Goal: Use online tool/utility

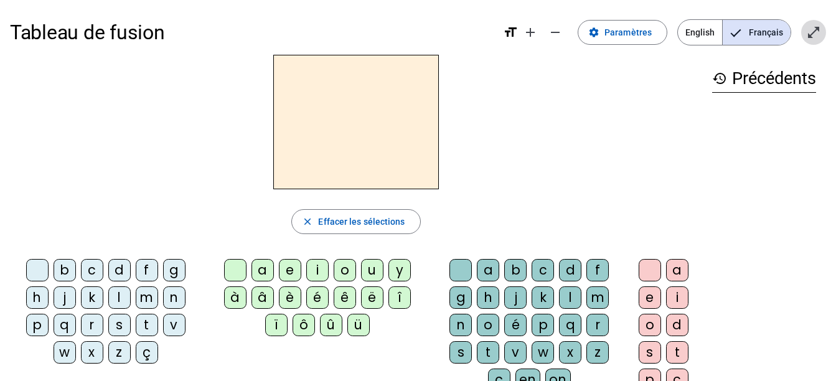
click at [810, 37] on mat-icon "open_in_full" at bounding box center [813, 32] width 15 height 15
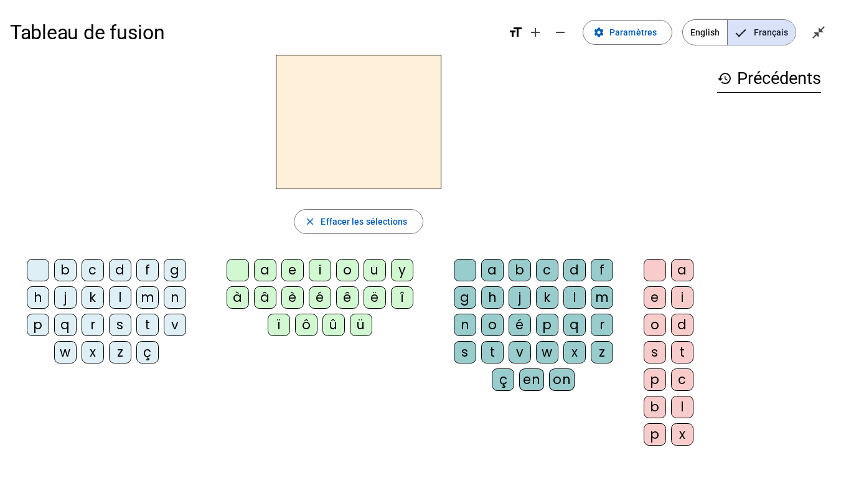
click at [69, 328] on div "q" at bounding box center [65, 325] width 22 height 22
click at [375, 271] on div "u" at bounding box center [375, 270] width 22 height 22
click at [684, 298] on div "i" at bounding box center [682, 297] width 22 height 22
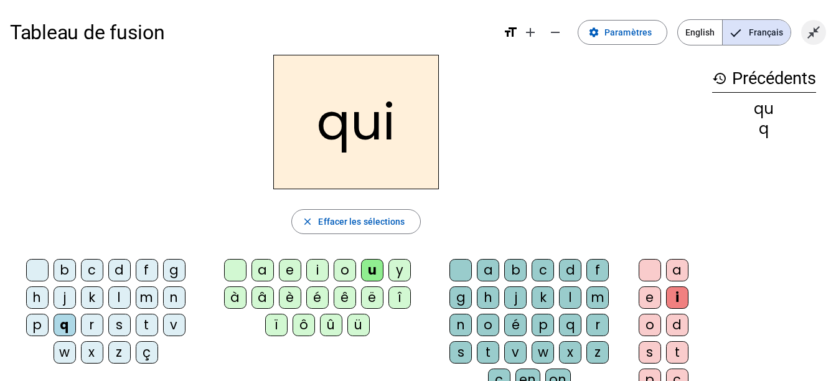
click at [813, 37] on mat-icon "close_fullscreen" at bounding box center [813, 32] width 15 height 15
click at [813, 37] on mat-icon "open_in_full" at bounding box center [813, 32] width 15 height 15
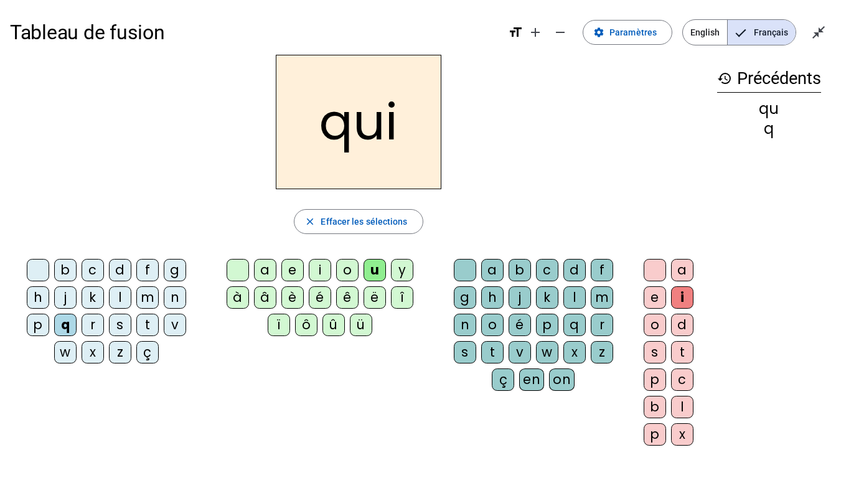
click at [367, 264] on div "u" at bounding box center [375, 270] width 22 height 22
click at [118, 329] on div "s" at bounding box center [120, 325] width 22 height 22
click at [370, 266] on div "u" at bounding box center [375, 270] width 22 height 22
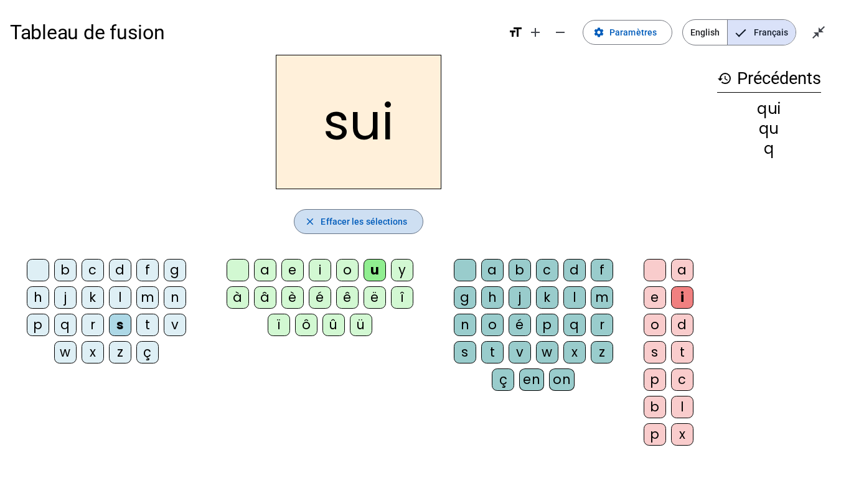
click at [361, 216] on span "Effacer les sélections" at bounding box center [364, 221] width 87 height 15
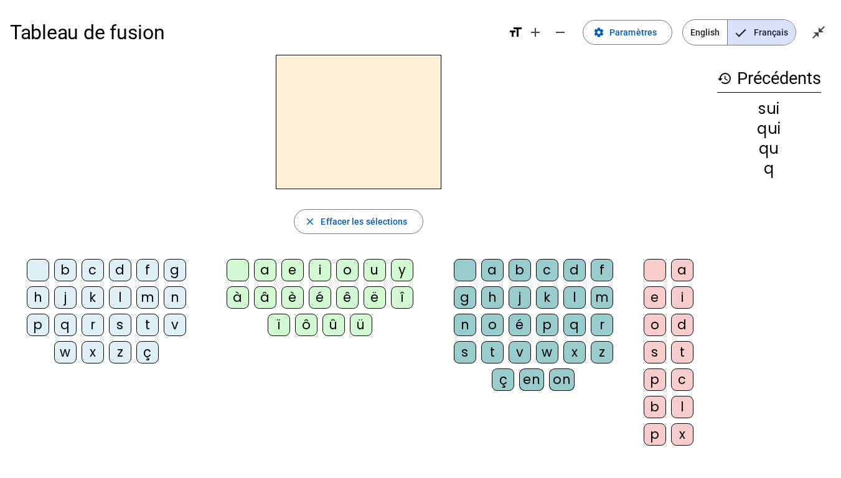
click at [118, 333] on div "s" at bounding box center [120, 325] width 22 height 22
click at [318, 274] on div "i" at bounding box center [320, 270] width 22 height 22
click at [179, 295] on div "n" at bounding box center [175, 297] width 22 height 22
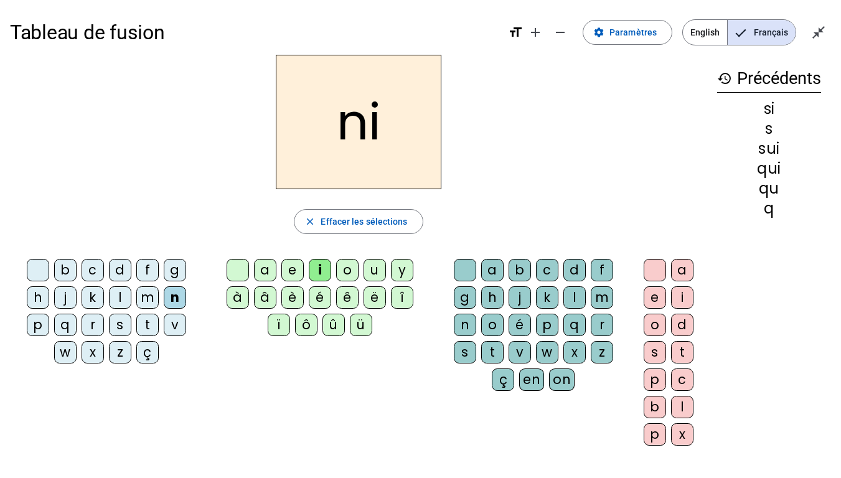
click at [289, 274] on div "e" at bounding box center [292, 270] width 22 height 22
click at [118, 323] on div "s" at bounding box center [120, 325] width 22 height 22
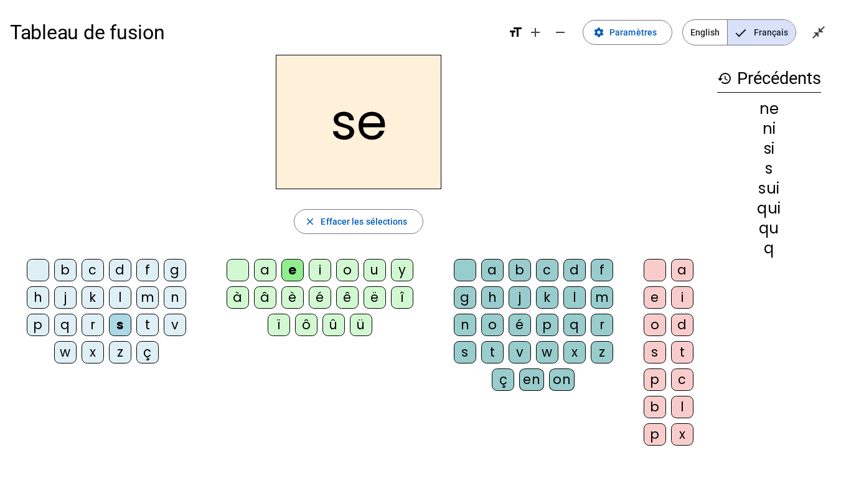
click at [147, 318] on div "t" at bounding box center [147, 325] width 22 height 22
click at [120, 273] on div "d" at bounding box center [120, 270] width 22 height 22
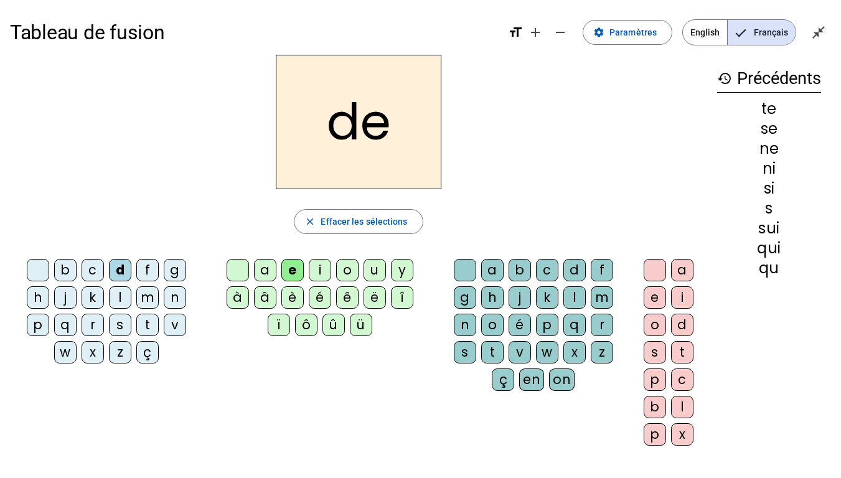
click at [376, 275] on div "u" at bounding box center [375, 270] width 22 height 22
click at [116, 321] on div "s" at bounding box center [120, 325] width 22 height 22
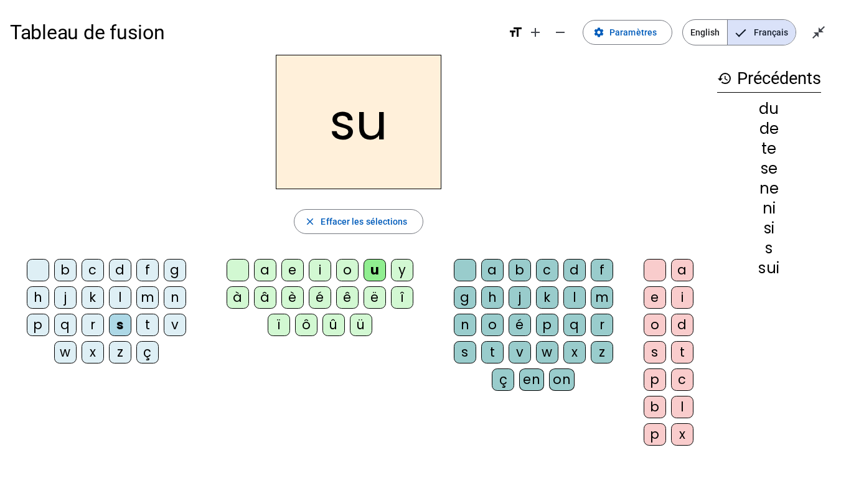
click at [123, 294] on div "l" at bounding box center [120, 297] width 22 height 22
click at [143, 323] on div "t" at bounding box center [147, 325] width 22 height 22
click at [268, 269] on div "a" at bounding box center [265, 270] width 22 height 22
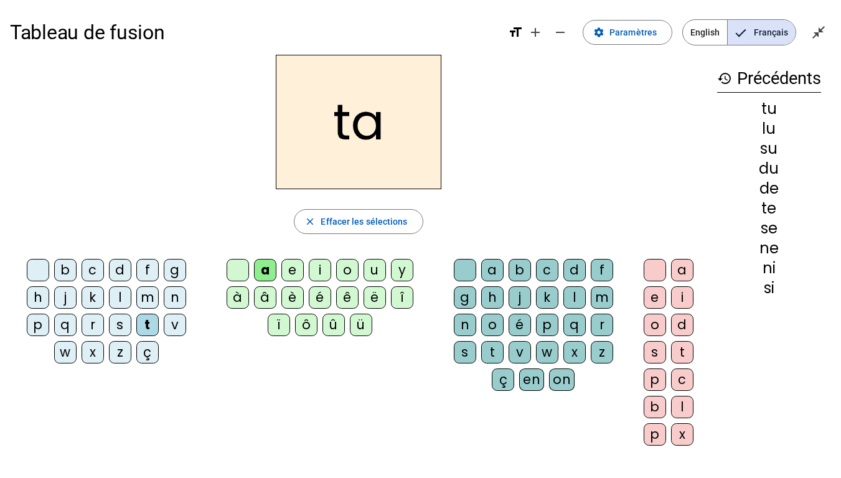
click at [125, 324] on div "s" at bounding box center [120, 325] width 22 height 22
click at [151, 303] on div "m" at bounding box center [147, 297] width 22 height 22
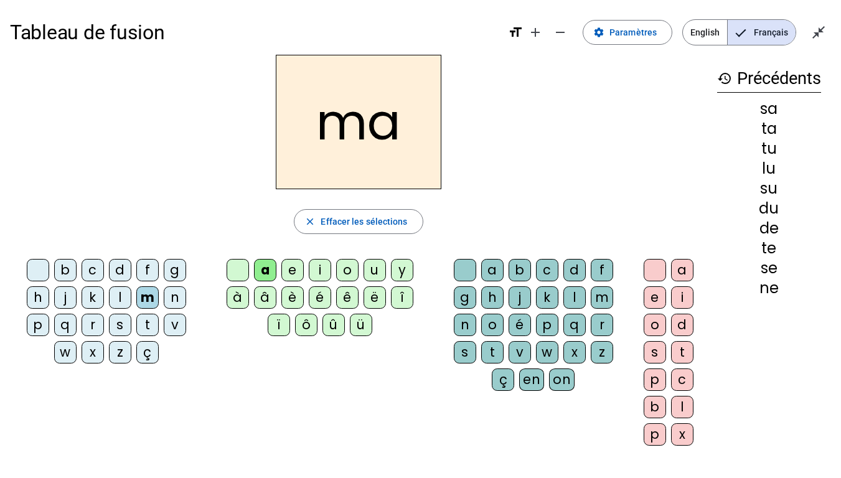
click at [298, 272] on div "e" at bounding box center [292, 270] width 22 height 22
click at [825, 36] on mat-icon "close_fullscreen" at bounding box center [818, 32] width 15 height 15
